Goal: Transaction & Acquisition: Purchase product/service

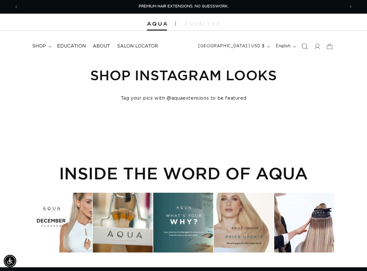
click at [304, 45] on icon "Search" at bounding box center [304, 46] width 6 height 6
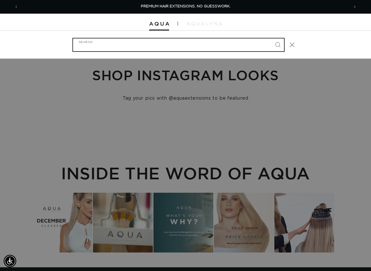
click at [139, 44] on input "Search" at bounding box center [178, 44] width 211 height 13
paste input "18" Q WEFT #33"
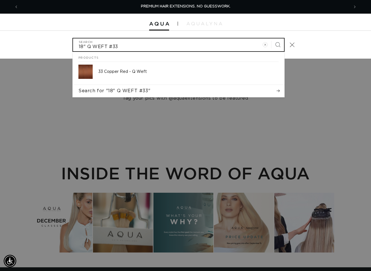
type input "18" Q WEFT #33"
click at [271, 38] on button "Search" at bounding box center [277, 44] width 13 height 13
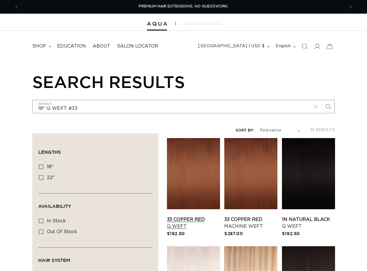
click at [190, 216] on link "33 Copper Red Q Weft" at bounding box center [193, 223] width 53 height 14
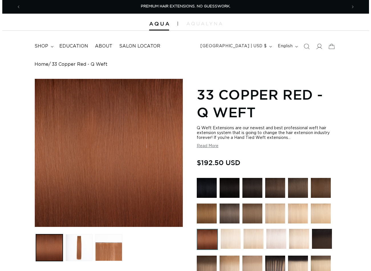
scroll to position [171, 0]
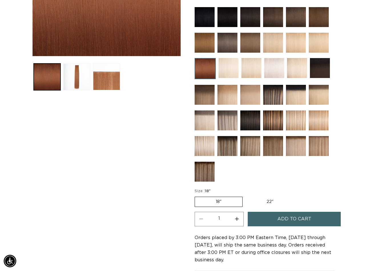
click at [235, 218] on button "Increase quantity for 33 Copper Red - Q Weft" at bounding box center [236, 219] width 13 height 15
type input "3"
click at [265, 219] on button "Add to cart" at bounding box center [293, 219] width 93 height 15
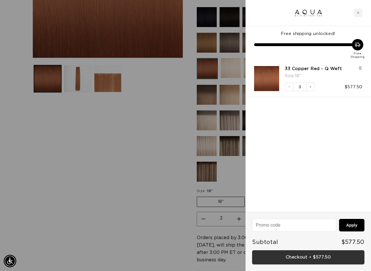
click at [308, 259] on link "Checkout • $577.50" at bounding box center [308, 258] width 112 height 15
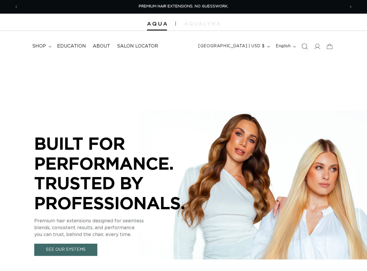
click at [303, 48] on icon "Search" at bounding box center [304, 46] width 6 height 6
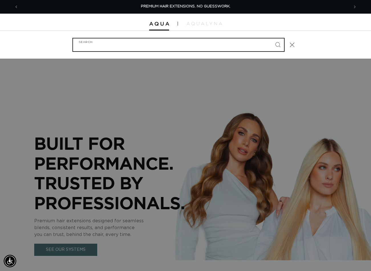
paste input "22" Q WEFT #4/12 DUO TONE"
type input "22" Q WEFT #4/12 DUO TONE"
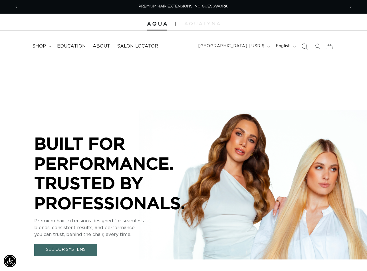
click at [305, 46] on icon "Search" at bounding box center [304, 46] width 6 height 6
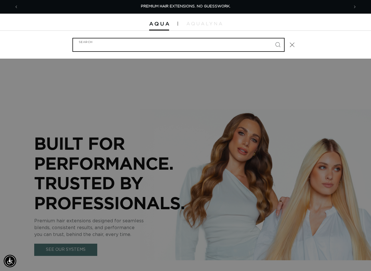
click at [172, 46] on input "Search" at bounding box center [178, 44] width 211 height 13
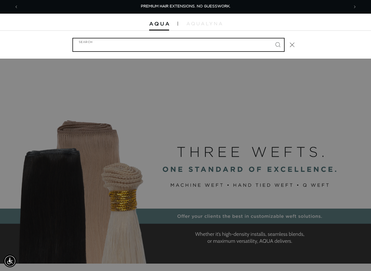
paste input "22" Q WEFT #4/12 DUO TONE"
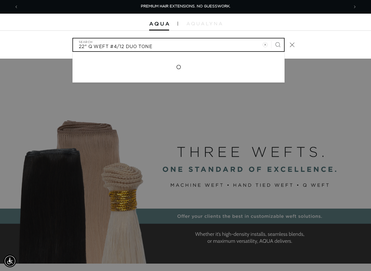
type input "22" Q WEFT #4/12 DUO TONE"
click at [271, 38] on button "Search" at bounding box center [277, 44] width 13 height 13
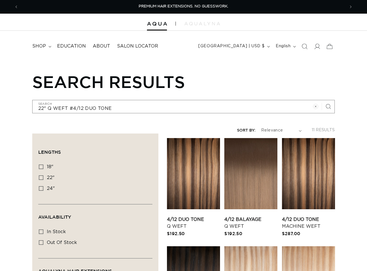
click at [200, 216] on link "4/12 Duo Tone Q Weft" at bounding box center [193, 223] width 53 height 14
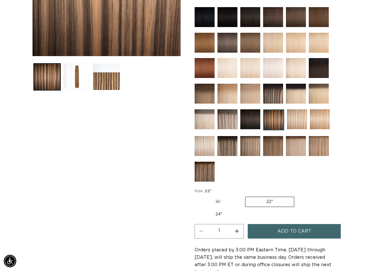
click at [275, 229] on button "Add to cart" at bounding box center [293, 231] width 93 height 15
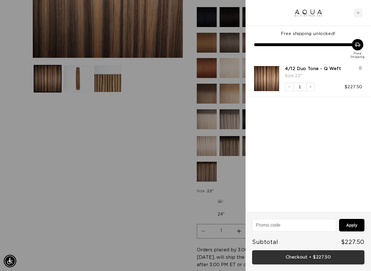
click at [303, 255] on link "Checkout • $227.50" at bounding box center [308, 258] width 112 height 15
